Goal: Information Seeking & Learning: Learn about a topic

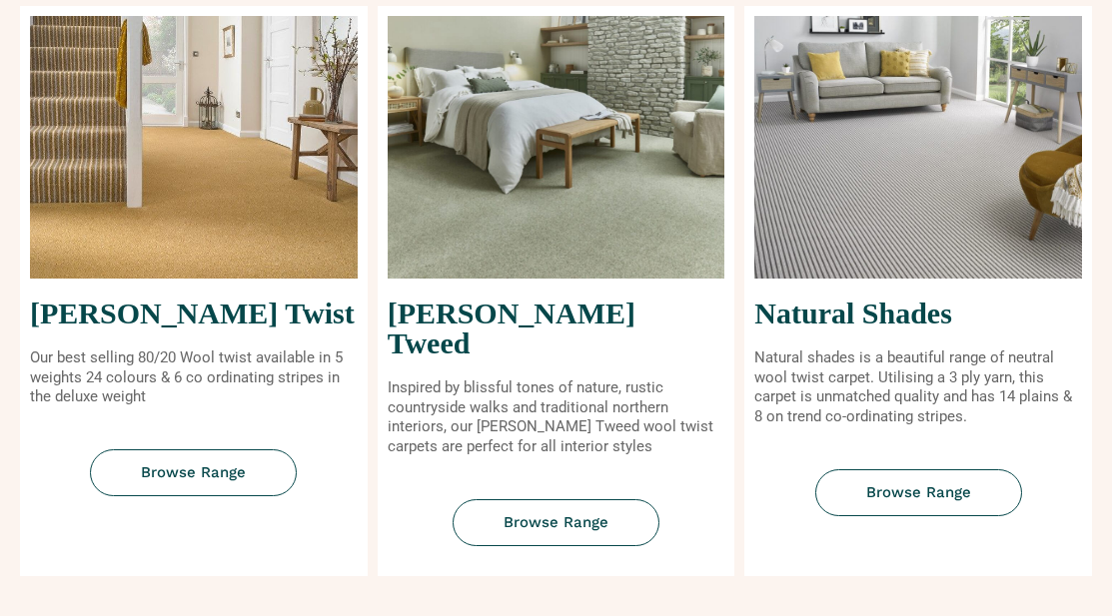
scroll to position [860, 0]
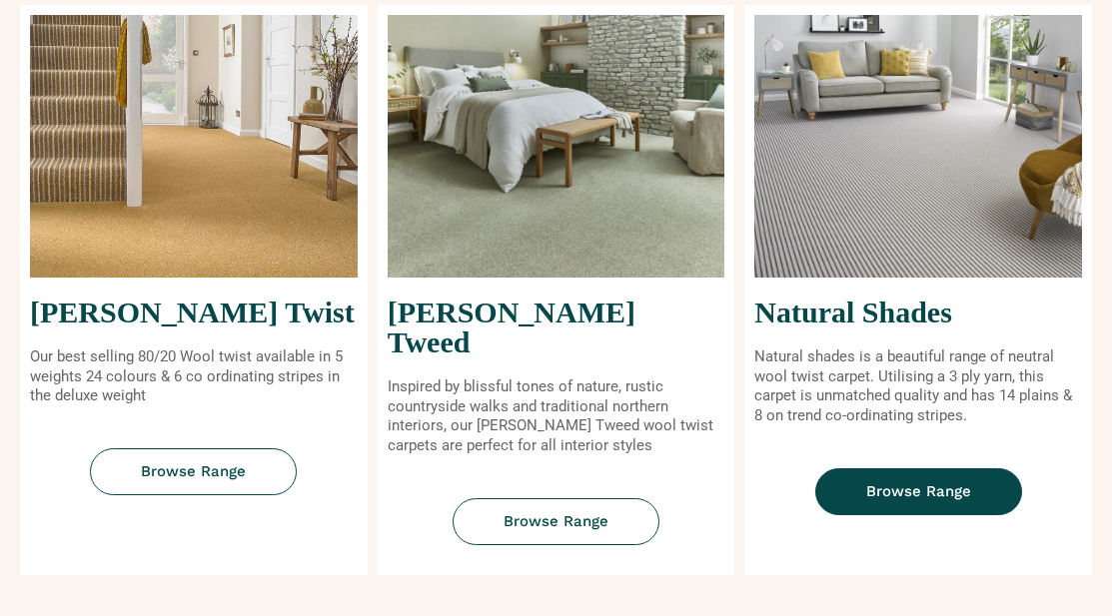
click at [838, 480] on link "Browse Range" at bounding box center [918, 491] width 207 height 47
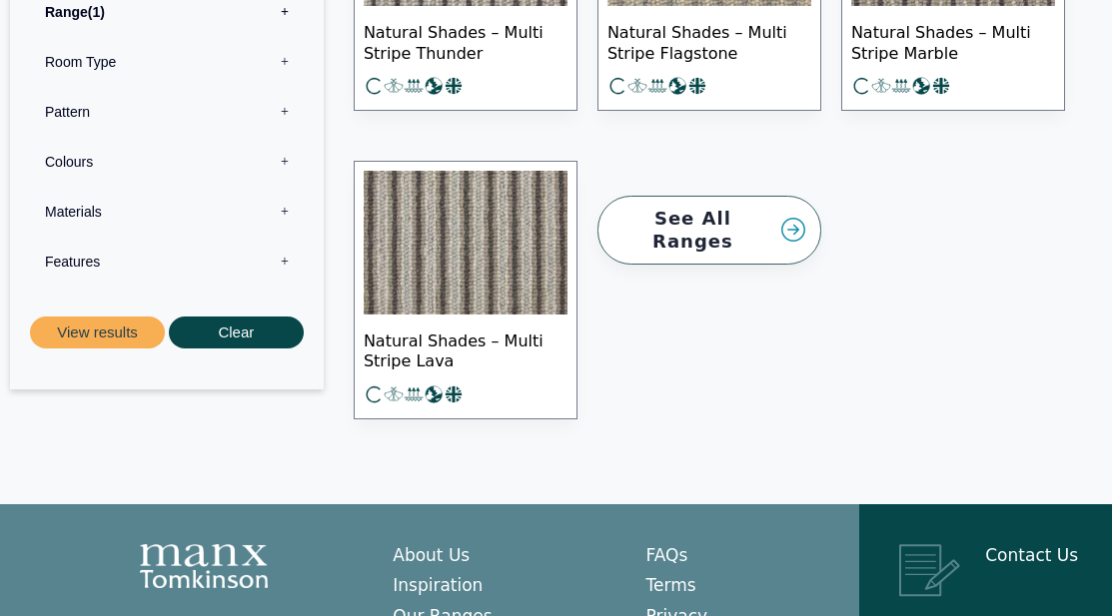
scroll to position [3096, 0]
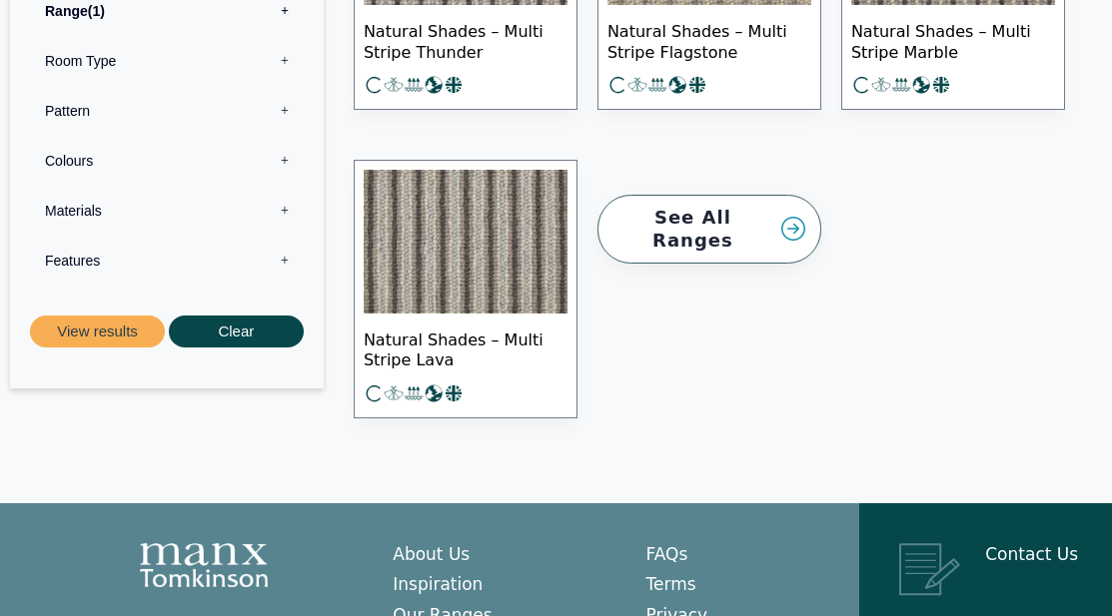
click at [761, 204] on link "See All Ranges" at bounding box center [709, 229] width 224 height 69
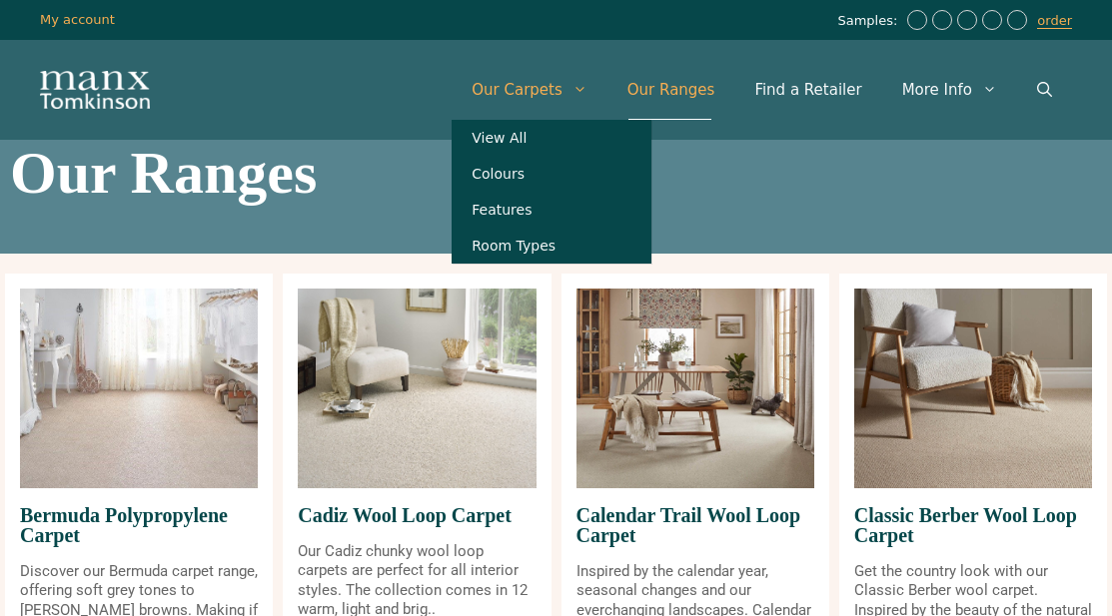
click at [562, 73] on link "Our Carpets" at bounding box center [530, 90] width 156 height 60
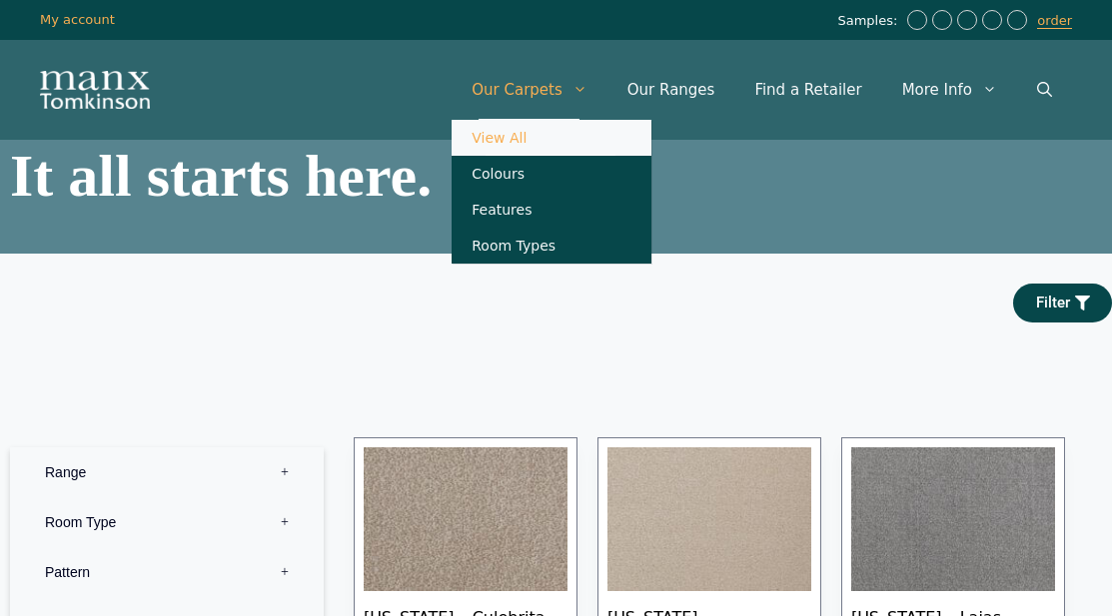
click at [538, 142] on link "View All" at bounding box center [552, 138] width 200 height 36
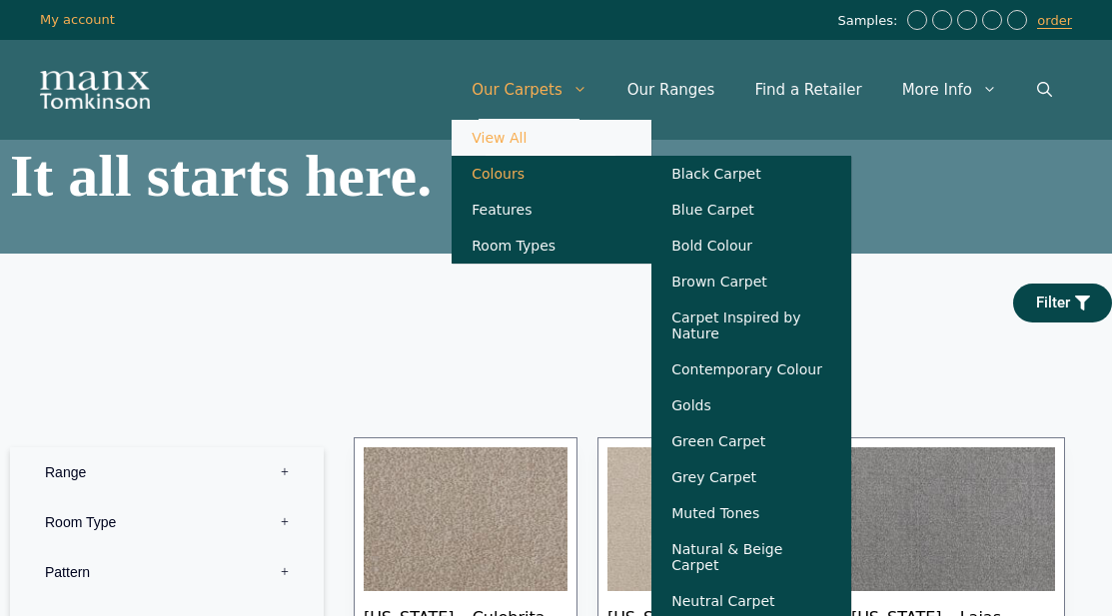
click at [544, 176] on link "Colours" at bounding box center [552, 174] width 200 height 36
click at [757, 447] on link "Green Carpet" at bounding box center [751, 442] width 200 height 36
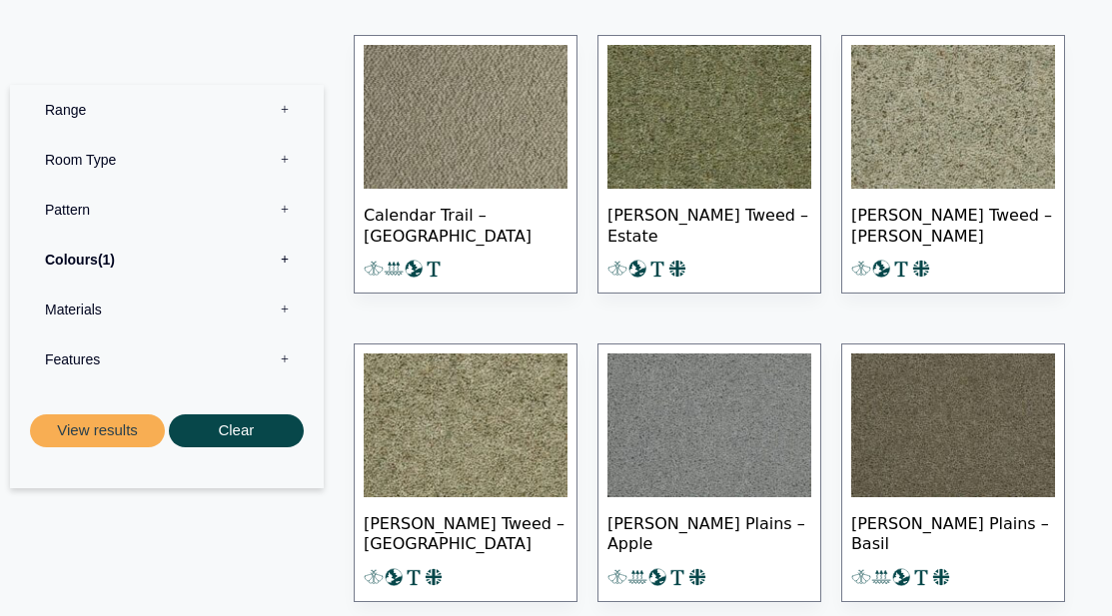
scroll to position [922, 0]
